Goal: Information Seeking & Learning: Learn about a topic

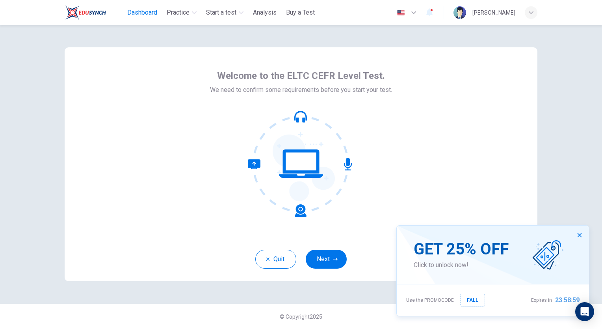
click at [134, 8] on span "Dashboard" at bounding box center [142, 12] width 30 height 9
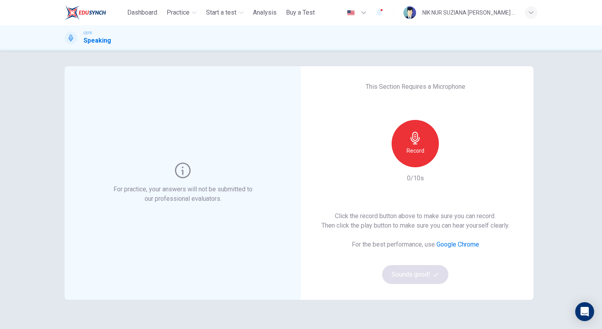
click at [411, 156] on div "Record" at bounding box center [415, 143] width 47 height 47
click at [411, 153] on h6 "Stop" at bounding box center [415, 150] width 12 height 9
click at [454, 165] on div "Record" at bounding box center [415, 143] width 85 height 47
click at [450, 159] on icon "button" at bounding box center [452, 160] width 4 height 5
click at [448, 113] on div "This Section Requires a Microphone Record 4/10s Click the record button above t…" at bounding box center [415, 182] width 236 height 233
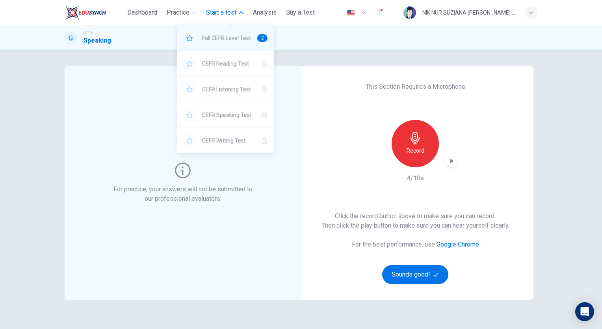
click at [223, 40] on span "Full CEFR Level Test" at bounding box center [226, 37] width 49 height 9
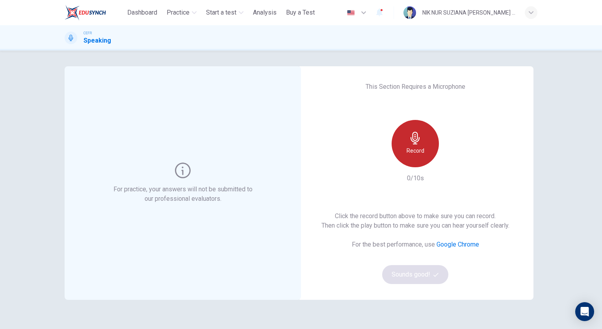
click at [415, 139] on icon "button" at bounding box center [415, 138] width 13 height 13
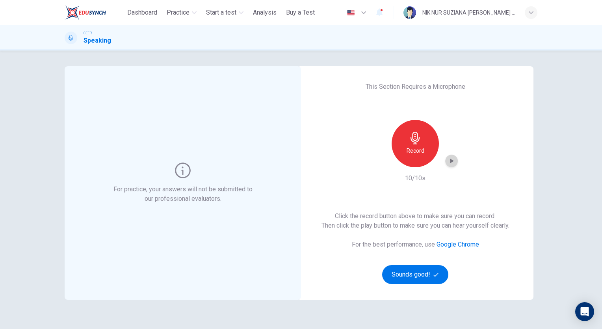
click at [452, 159] on icon "button" at bounding box center [452, 161] width 8 height 8
click at [436, 275] on icon "button" at bounding box center [436, 274] width 5 height 5
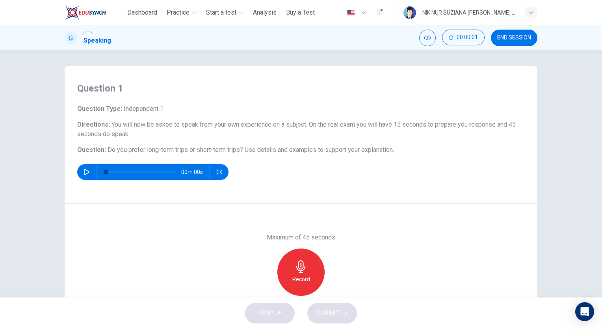
click at [84, 171] on icon "button" at bounding box center [87, 172] width 6 height 6
type input "*"
